Goal: Find specific page/section

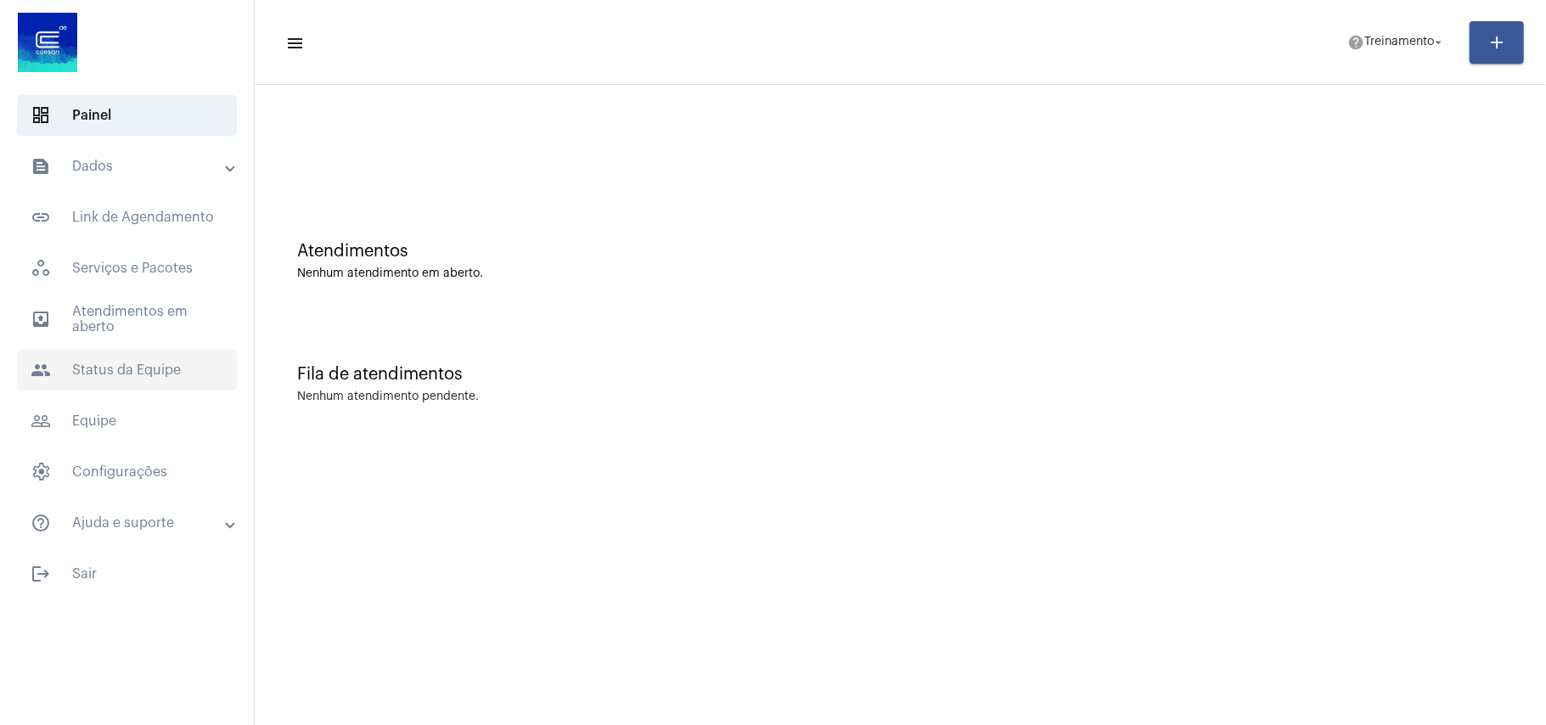
click at [109, 363] on span "people Status da Equipe" at bounding box center [127, 370] width 220 height 41
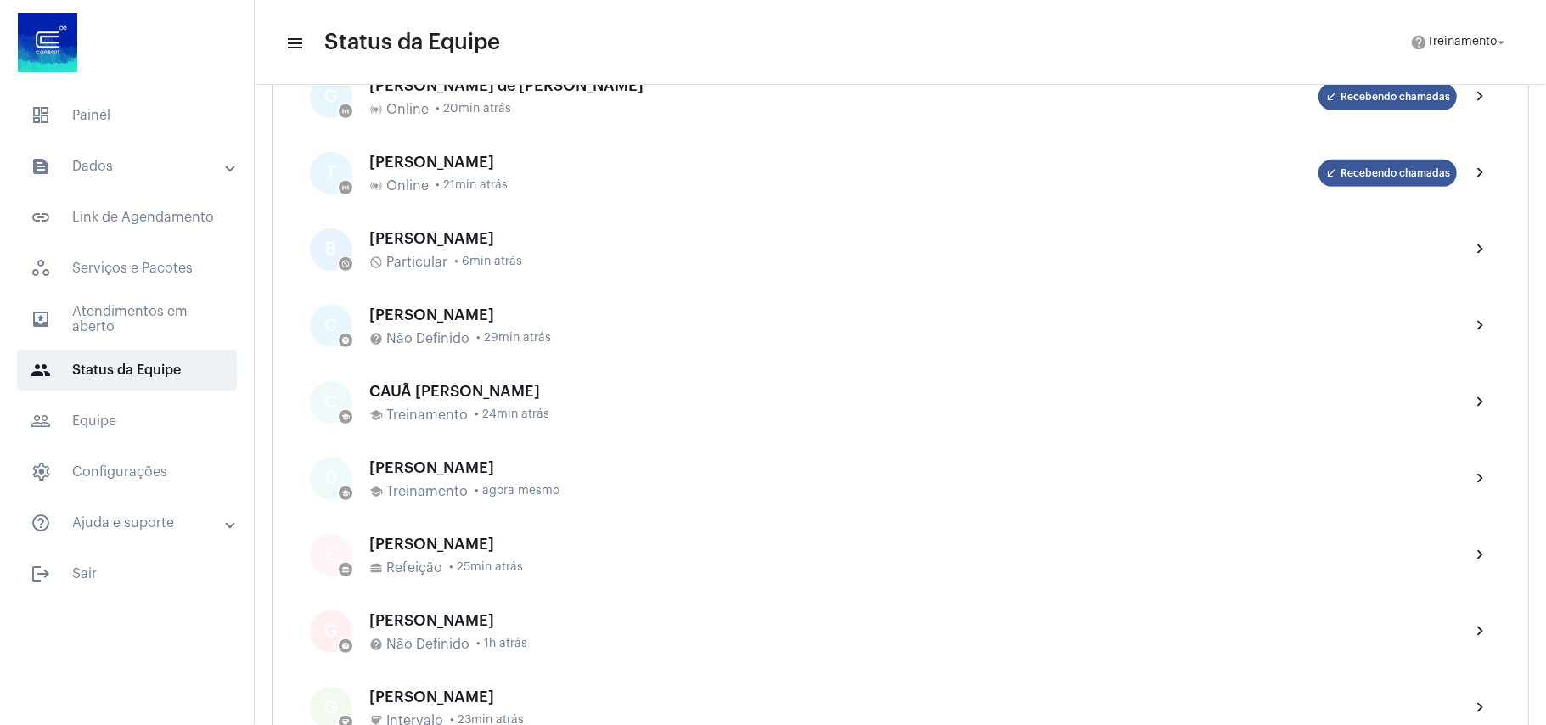
scroll to position [452, 0]
